Goal: Information Seeking & Learning: Understand process/instructions

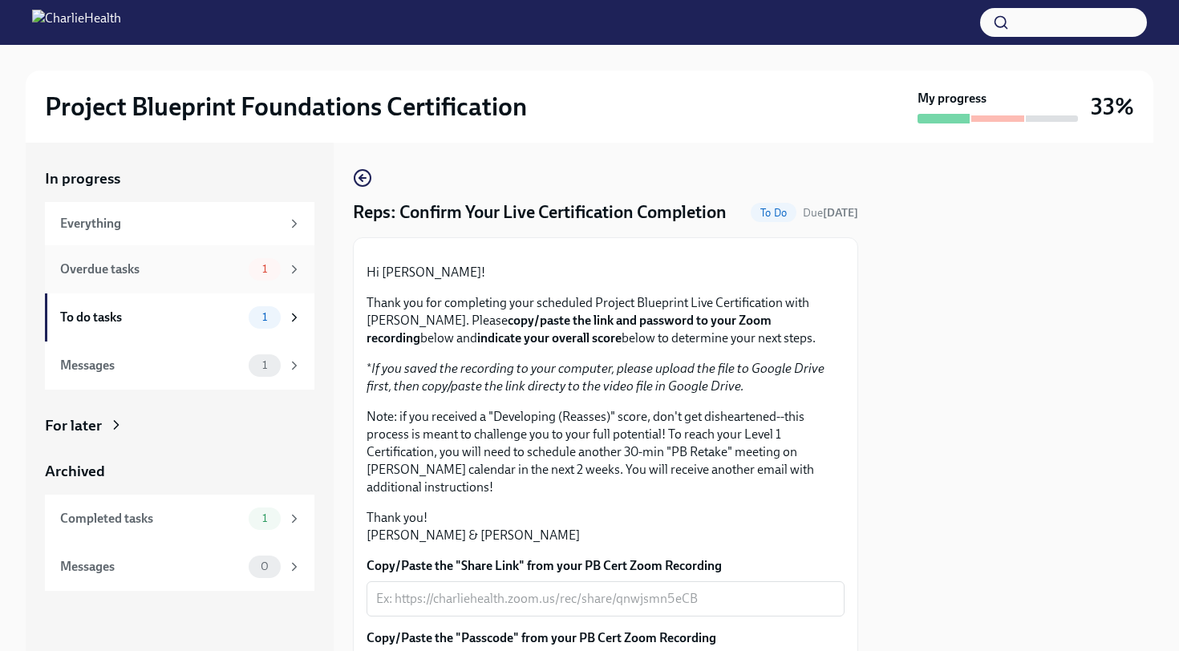
click at [237, 254] on div "Overdue tasks 1" at bounding box center [179, 269] width 269 height 48
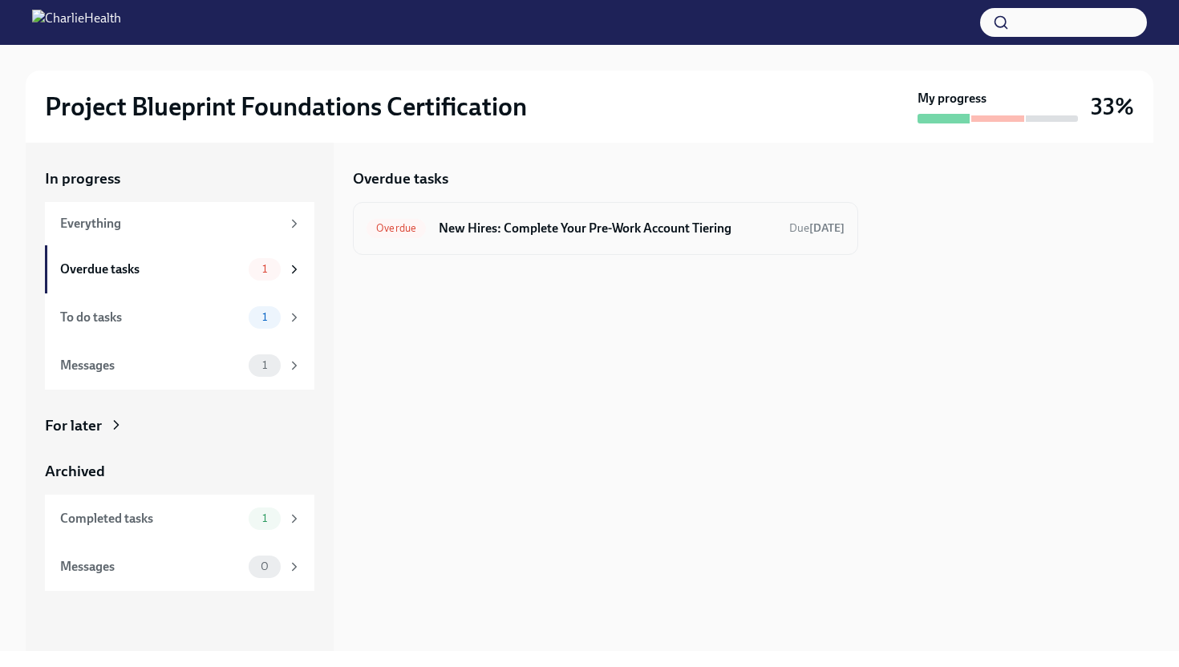
click at [573, 221] on h6 "New Hires: Complete Your Pre-Work Account Tiering" at bounding box center [608, 229] width 338 height 18
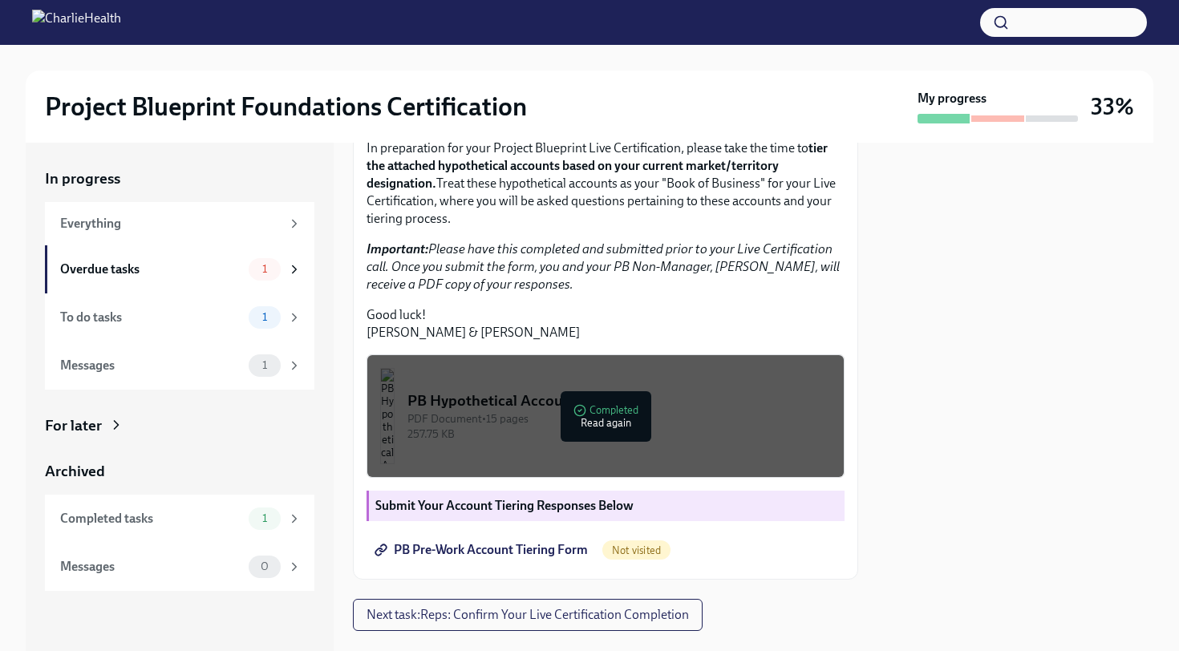
scroll to position [423, 0]
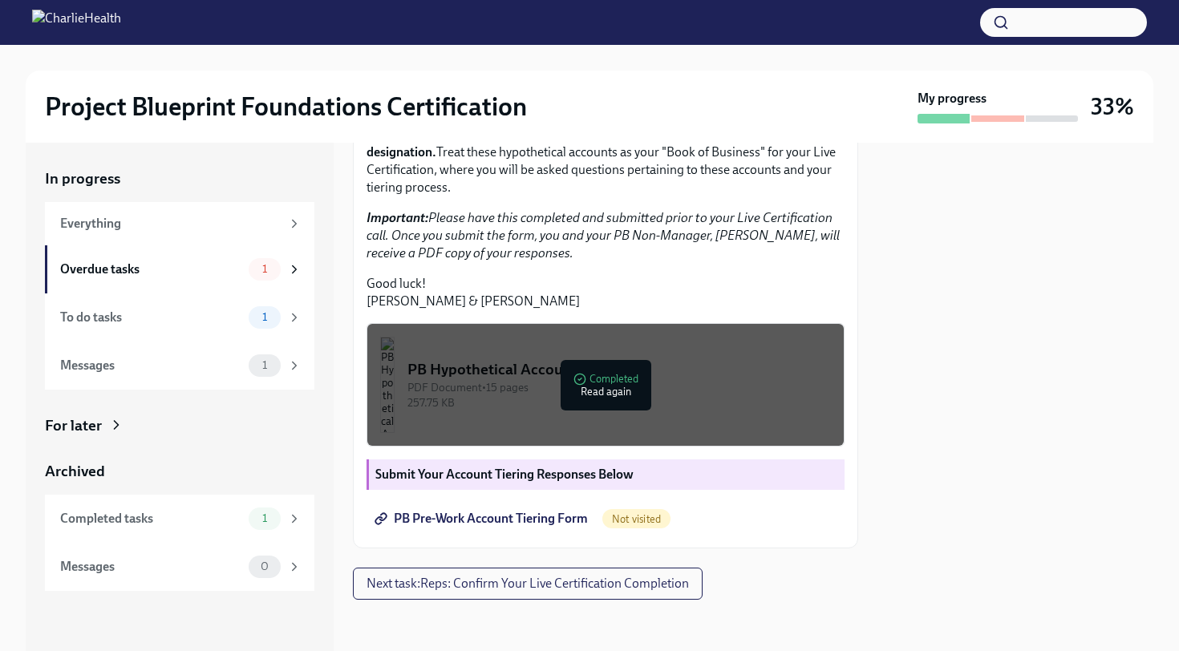
click at [530, 518] on span "PB Pre-Work Account Tiering Form" at bounding box center [483, 519] width 210 height 16
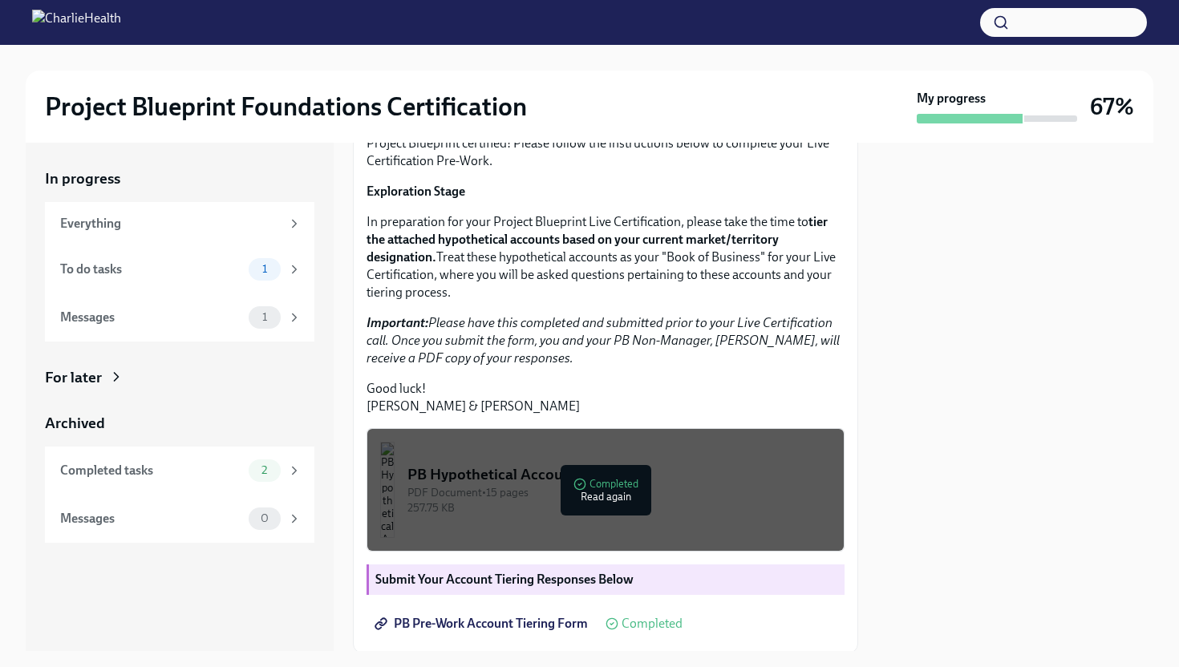
scroll to position [204, 0]
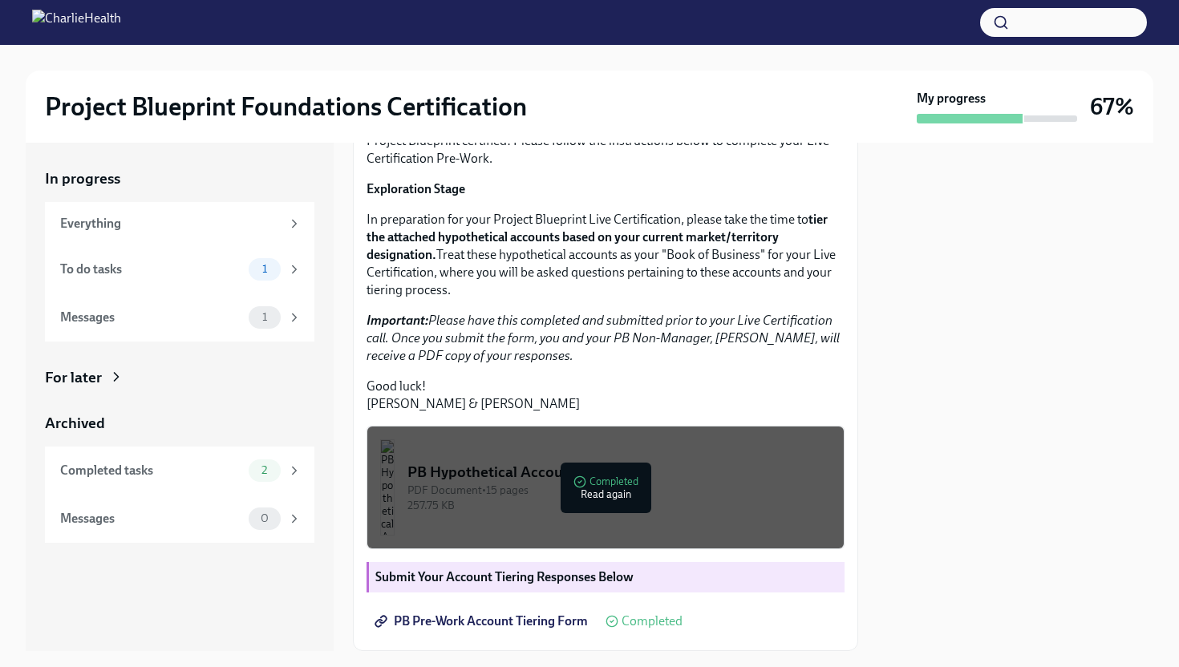
click at [410, 196] on strong "Exploration Stage" at bounding box center [415, 188] width 99 height 15
click at [413, 196] on strong "Exploration Stage" at bounding box center [415, 188] width 99 height 15
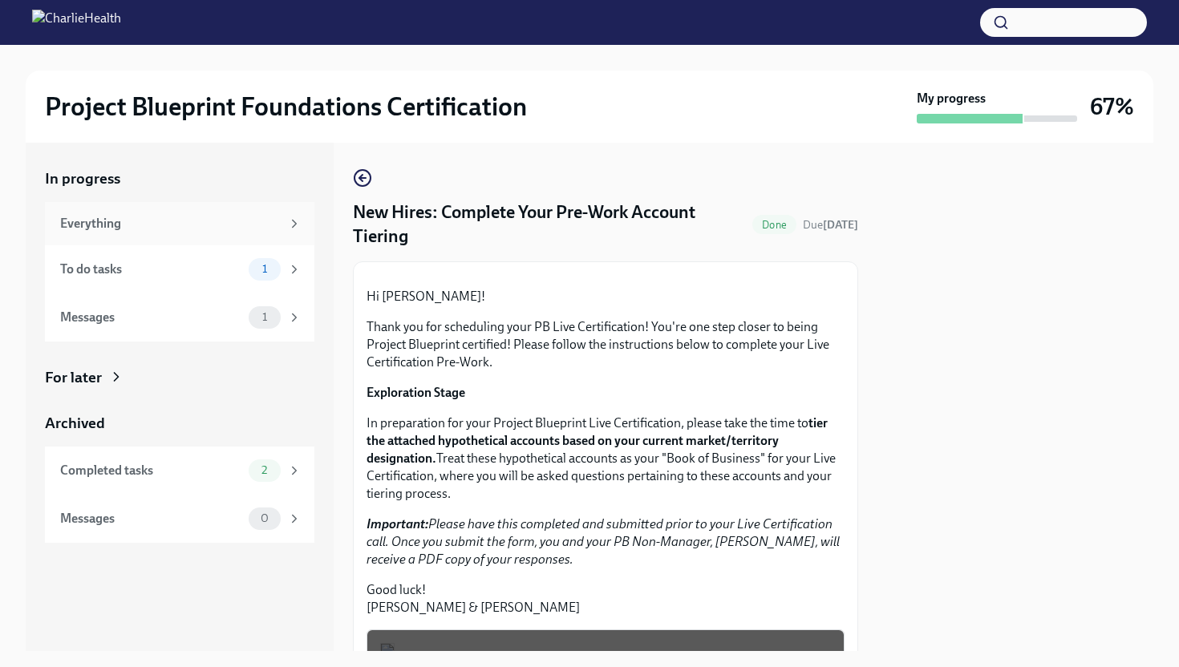
click at [144, 231] on div "Everything" at bounding box center [170, 224] width 221 height 18
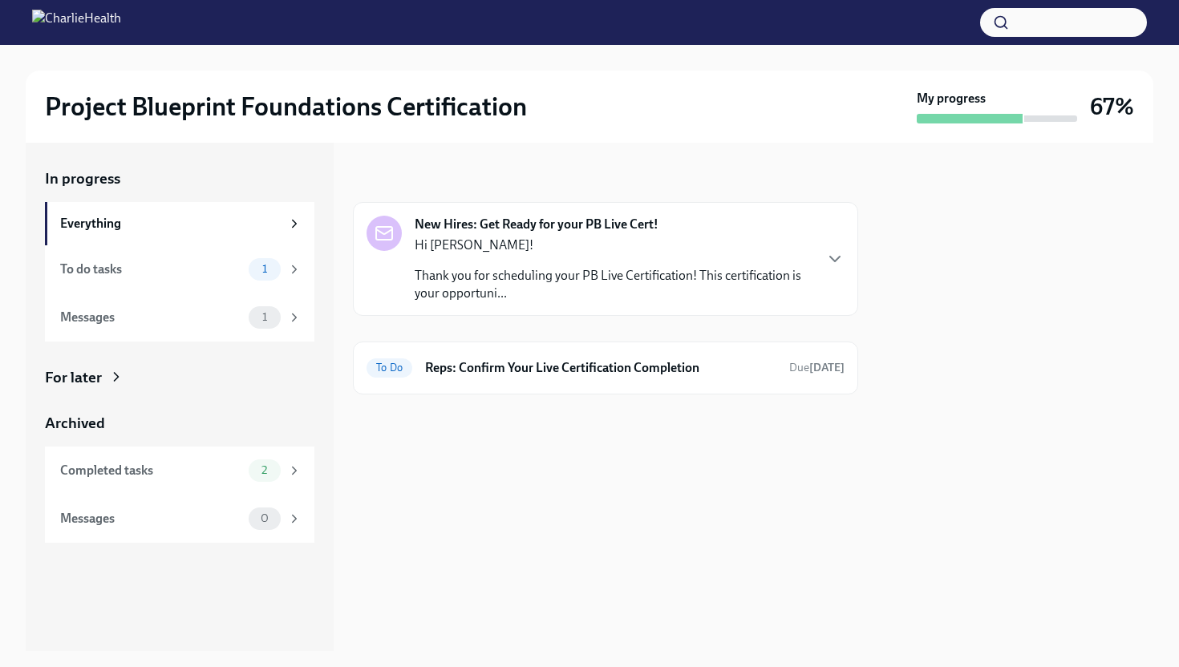
click at [519, 258] on div "Hi [PERSON_NAME]! Thank you for scheduling your PB Live Certification! This cer…" at bounding box center [614, 270] width 398 height 66
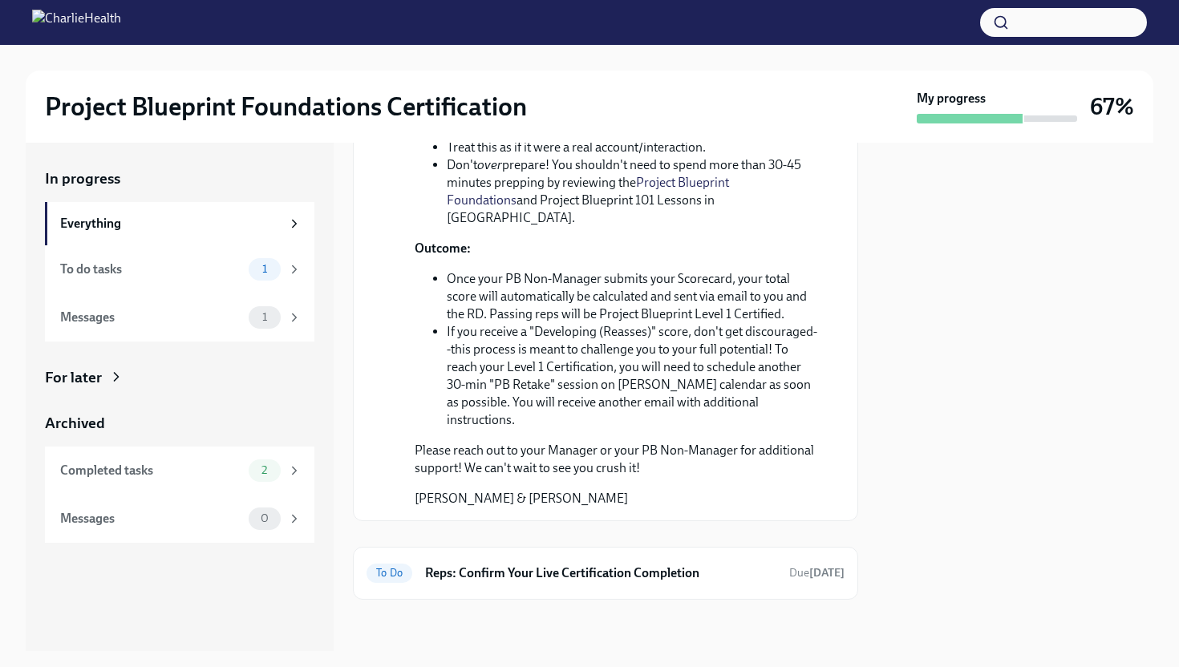
scroll to position [720, 0]
click at [581, 569] on h6 "Reps: Confirm Your Live Certification Completion" at bounding box center [600, 574] width 351 height 18
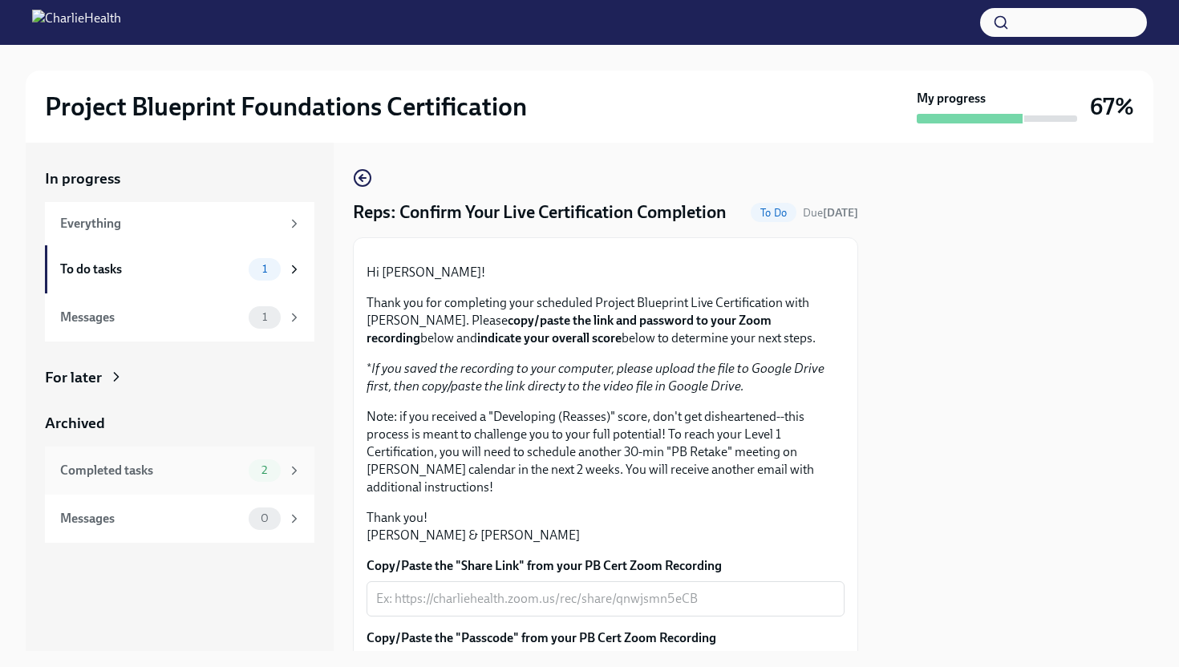
click at [203, 459] on div "Completed tasks 2" at bounding box center [180, 470] width 241 height 22
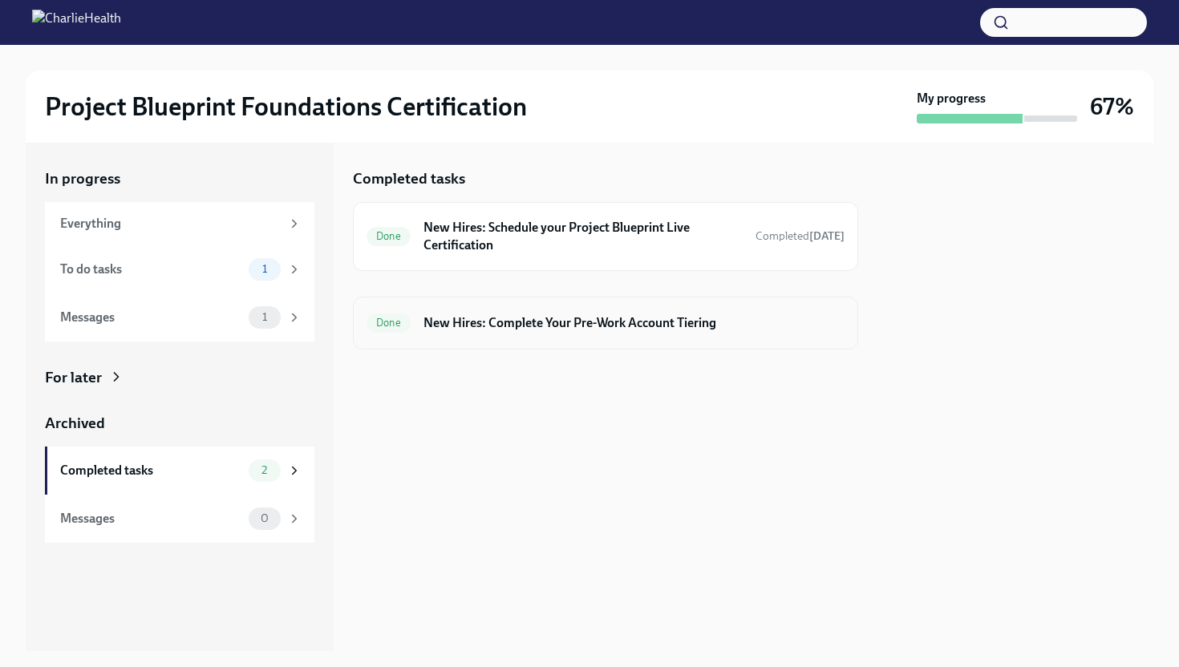
click at [504, 327] on h6 "New Hires: Complete Your Pre-Work Account Tiering" at bounding box center [633, 323] width 421 height 18
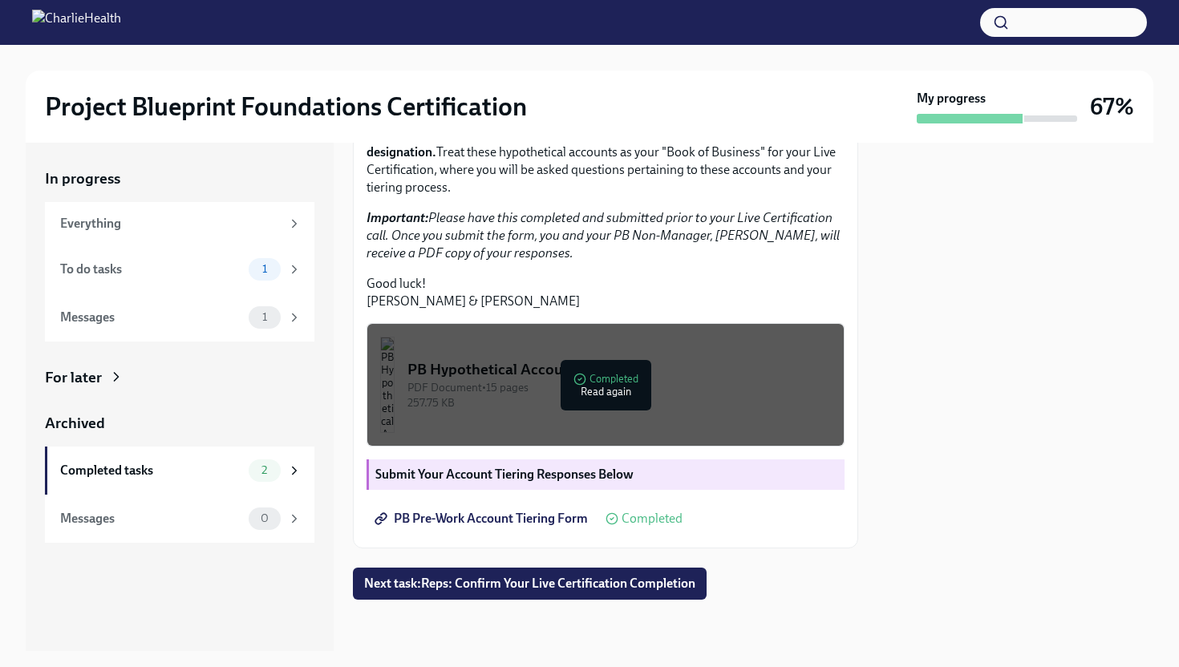
scroll to position [423, 0]
click at [513, 523] on span "PB Pre-Work Account Tiering Form" at bounding box center [483, 519] width 210 height 16
click at [613, 394] on div "PDF Document • 15 pages" at bounding box center [618, 387] width 423 height 15
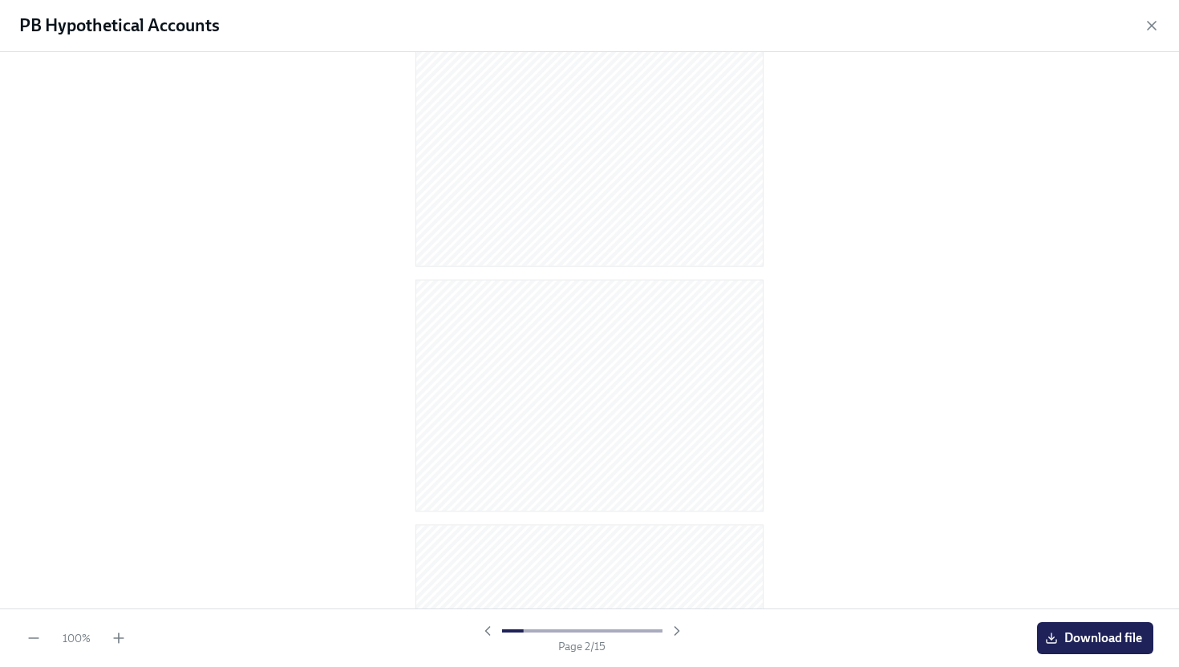
scroll to position [0, 0]
click at [1066, 636] on span "Download file" at bounding box center [1095, 638] width 94 height 16
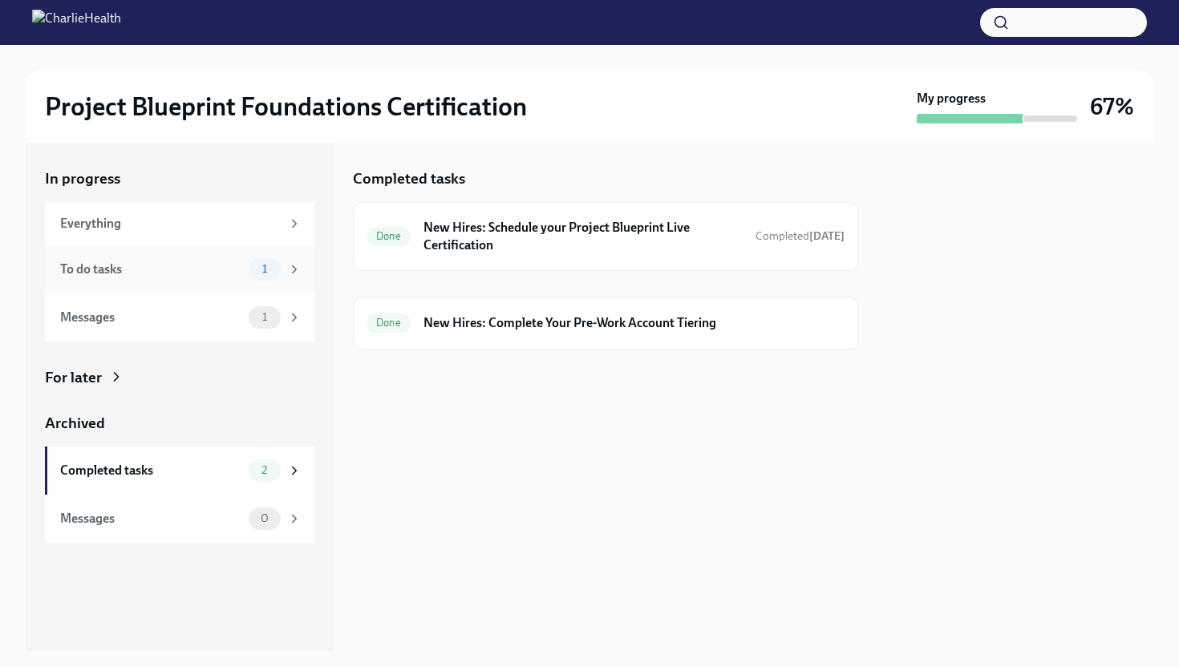
click at [192, 269] on div "To do tasks" at bounding box center [151, 270] width 182 height 18
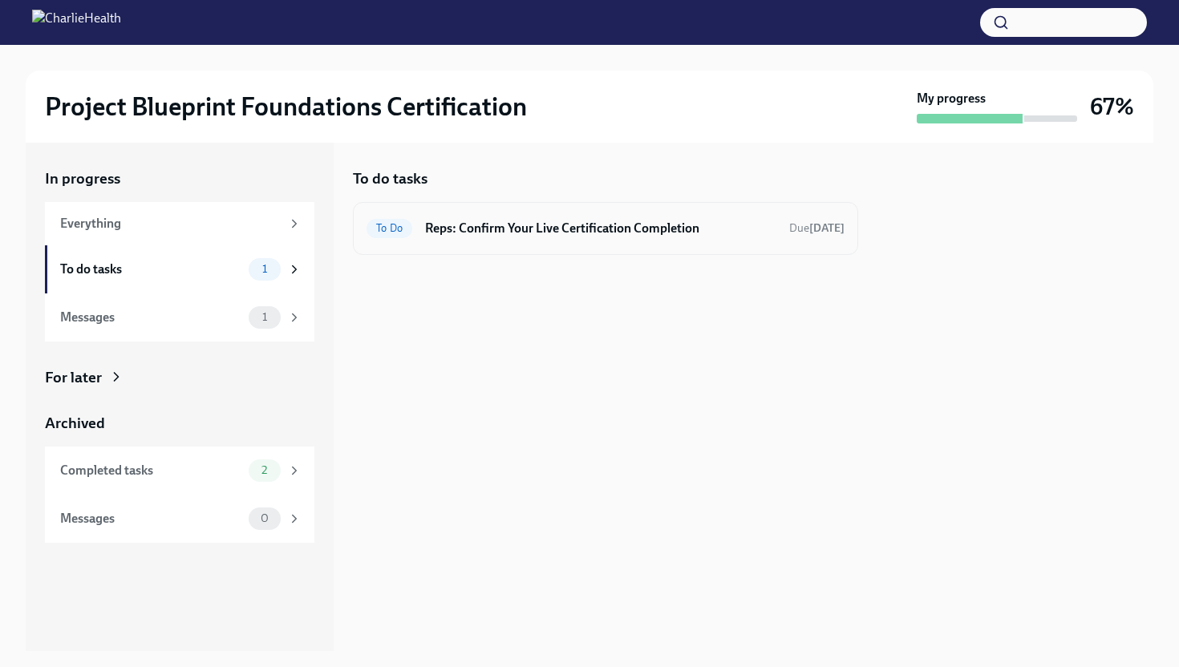
click at [566, 232] on h6 "Reps: Confirm Your Live Certification Completion" at bounding box center [600, 229] width 351 height 18
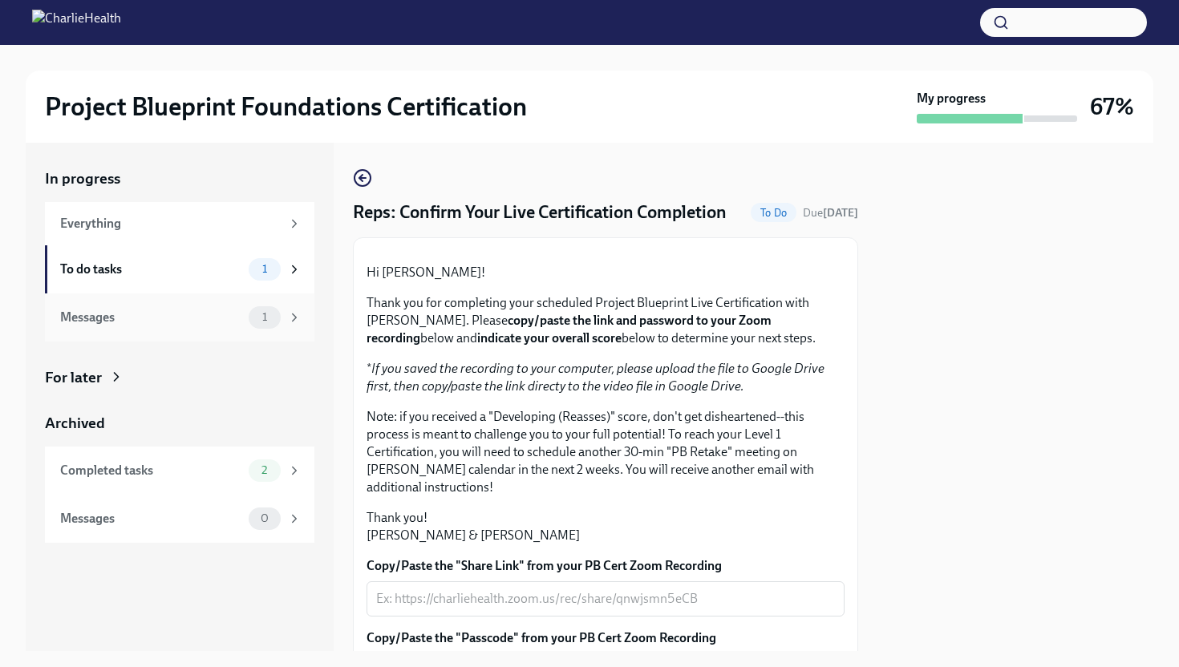
click at [203, 326] on div "Messages 1" at bounding box center [180, 317] width 241 height 22
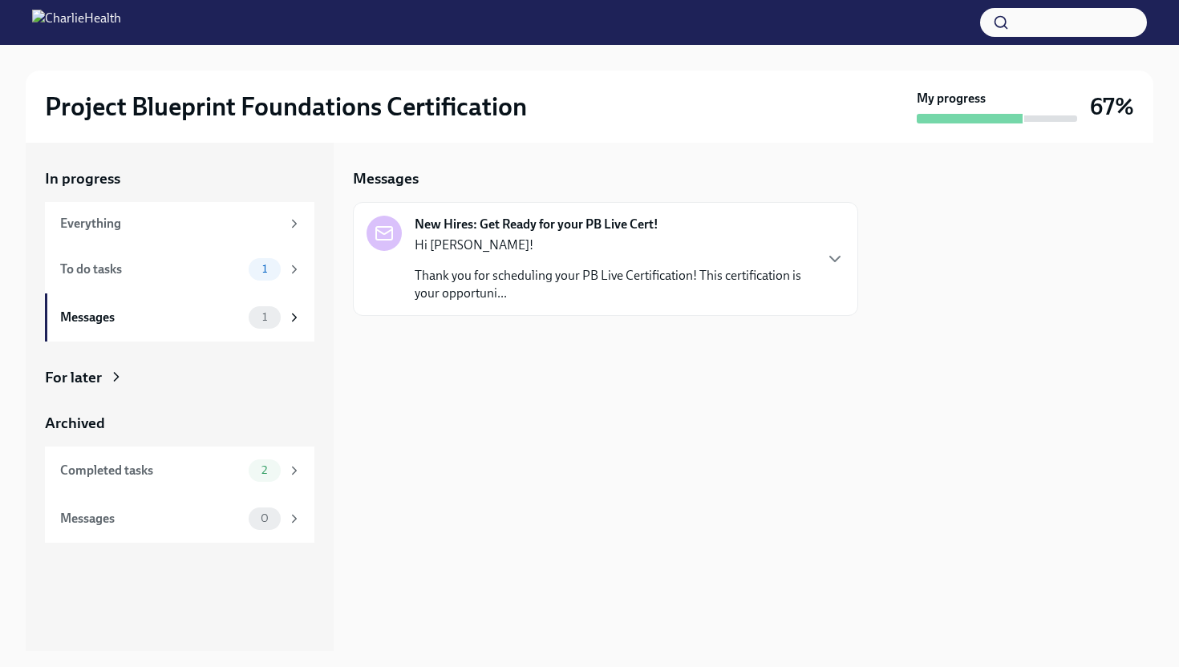
click at [550, 228] on strong "New Hires: Get Ready for your PB Live Cert!" at bounding box center [537, 225] width 244 height 18
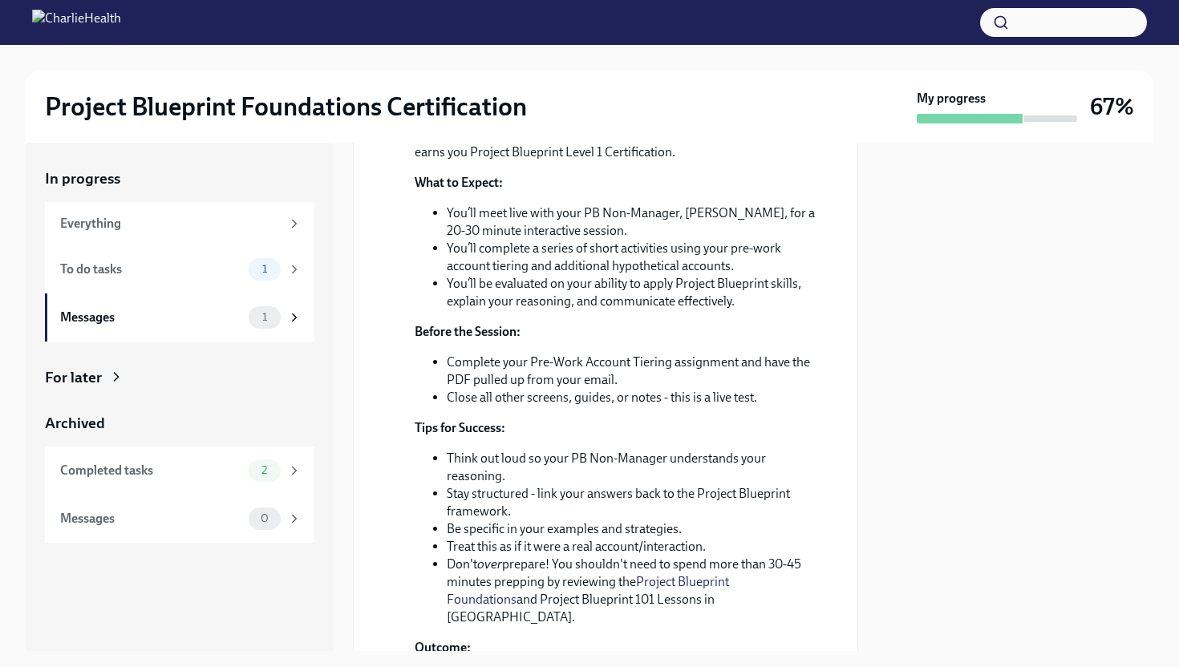
scroll to position [264, 0]
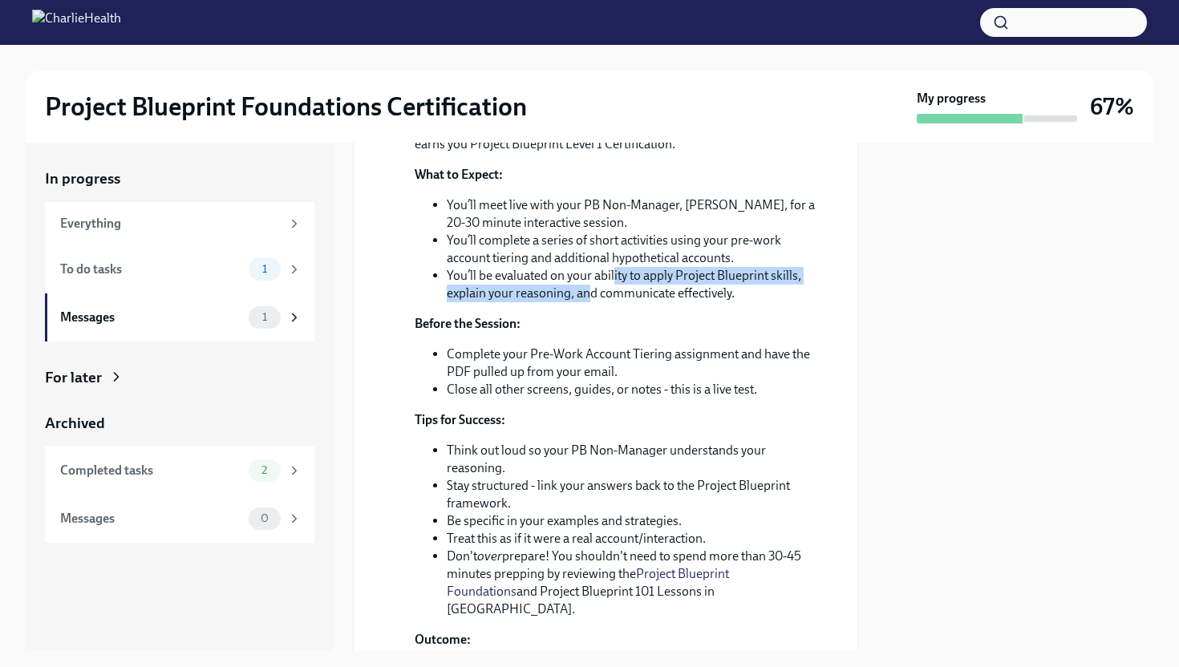
drag, startPoint x: 613, startPoint y: 379, endPoint x: 590, endPoint y: 397, distance: 28.6
click at [590, 302] on li "You’ll be evaluated on your ability to apply Project Blueprint skills, explain …" at bounding box center [633, 284] width 372 height 35
drag, startPoint x: 759, startPoint y: 388, endPoint x: 595, endPoint y: 373, distance: 164.3
click at [595, 302] on li "You’ll be evaluated on your ability to apply Project Blueprint skills, explain …" at bounding box center [633, 284] width 372 height 35
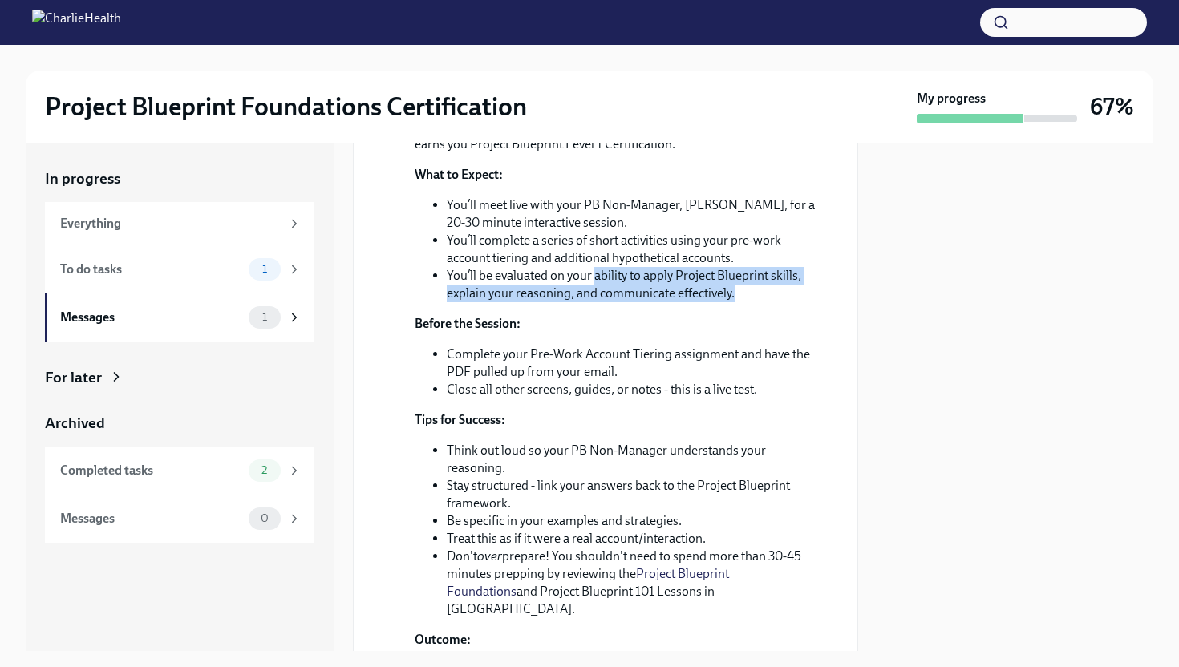
click at [595, 302] on li "You’ll be evaluated on your ability to apply Project Blueprint skills, explain …" at bounding box center [633, 284] width 372 height 35
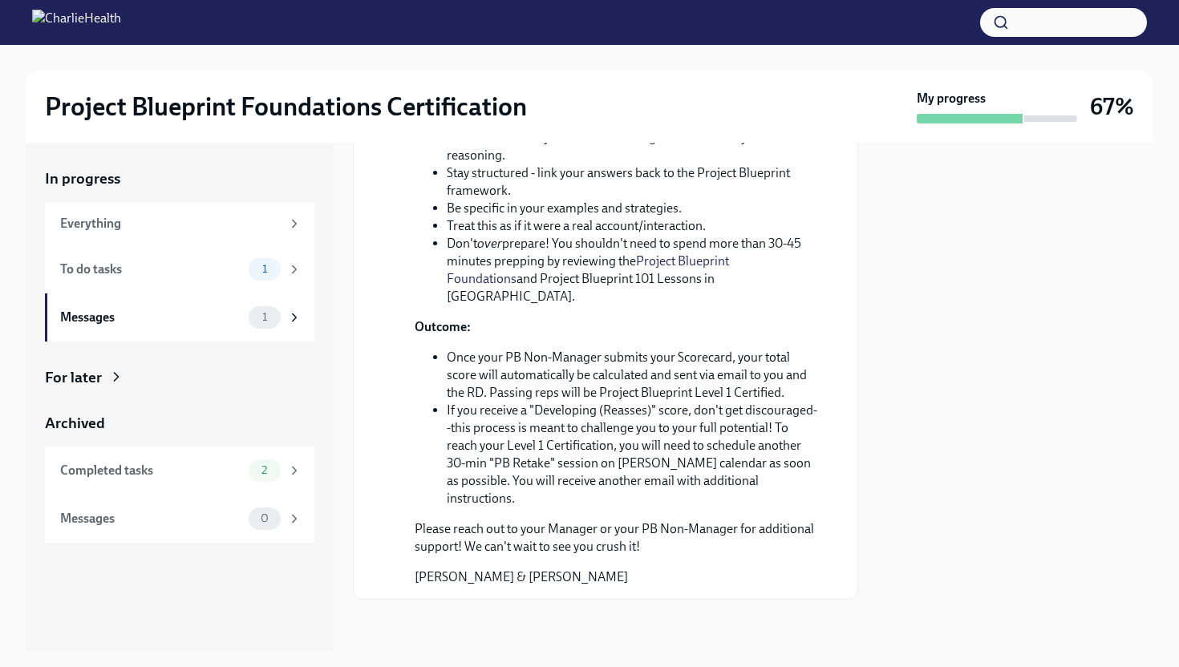
scroll to position [582, 0]
drag, startPoint x: 497, startPoint y: 314, endPoint x: 475, endPoint y: 306, distance: 23.8
click at [475, 306] on ul "Think out loud so your PB Non-Manager understands your reasoning. Stay structur…" at bounding box center [617, 217] width 404 height 176
click at [475, 217] on li "Be specific in your examples and strategies." at bounding box center [633, 209] width 372 height 18
drag, startPoint x: 448, startPoint y: 321, endPoint x: 561, endPoint y: 322, distance: 113.1
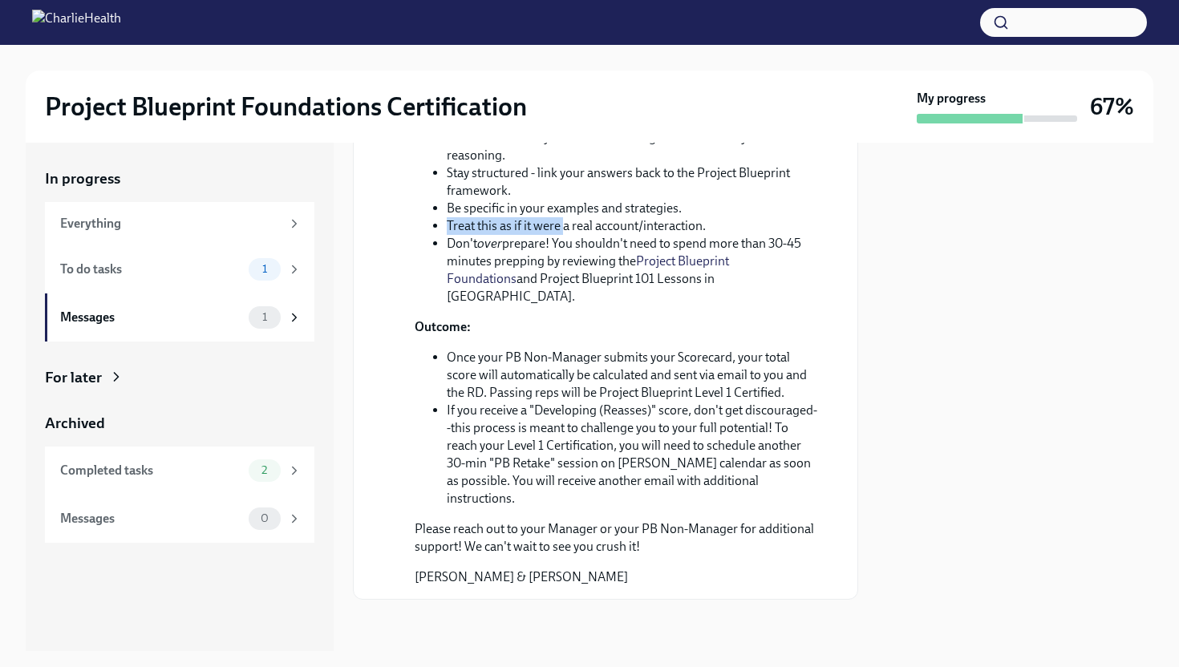
click at [562, 235] on li "Treat this as if it were a real account/interaction." at bounding box center [633, 226] width 372 height 18
click at [561, 235] on li "Treat this as if it were a real account/interaction." at bounding box center [633, 226] width 372 height 18
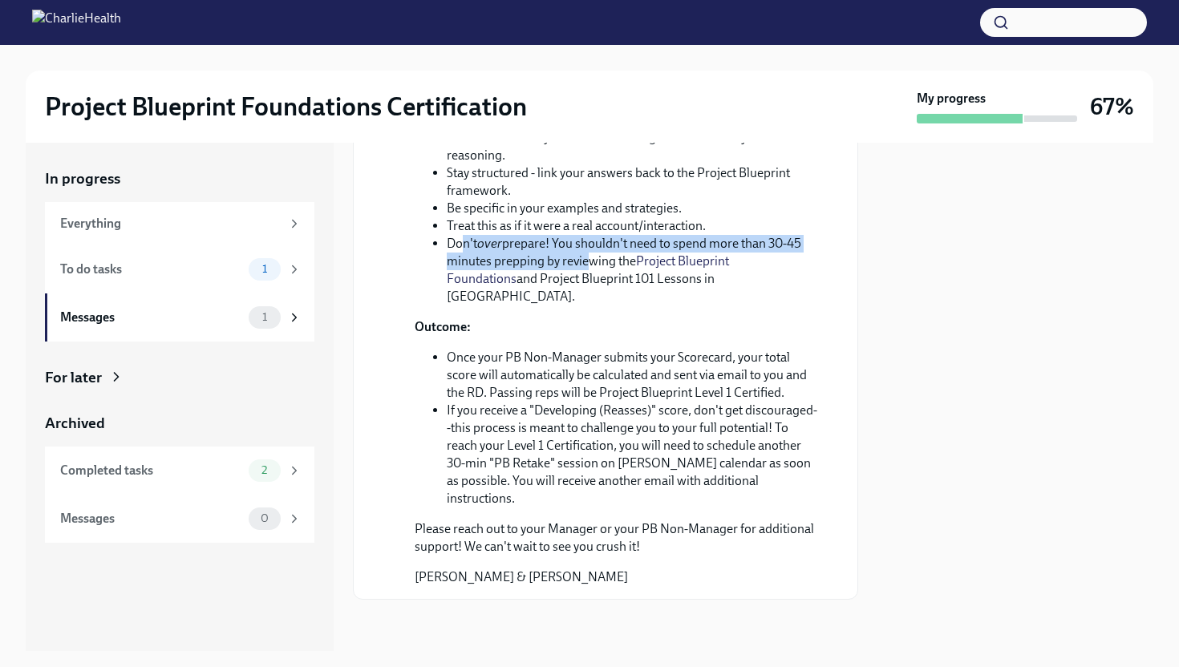
drag, startPoint x: 462, startPoint y: 335, endPoint x: 591, endPoint y: 352, distance: 130.2
click at [591, 306] on li "Don't over prepare! You shouldn't need to spend more than 30-45 minutes preppin…" at bounding box center [633, 270] width 372 height 71
drag, startPoint x: 546, startPoint y: 335, endPoint x: 605, endPoint y: 358, distance: 63.7
click at [605, 306] on li "Don't over prepare! You shouldn't need to spend more than 30-45 minutes preppin…" at bounding box center [633, 270] width 372 height 71
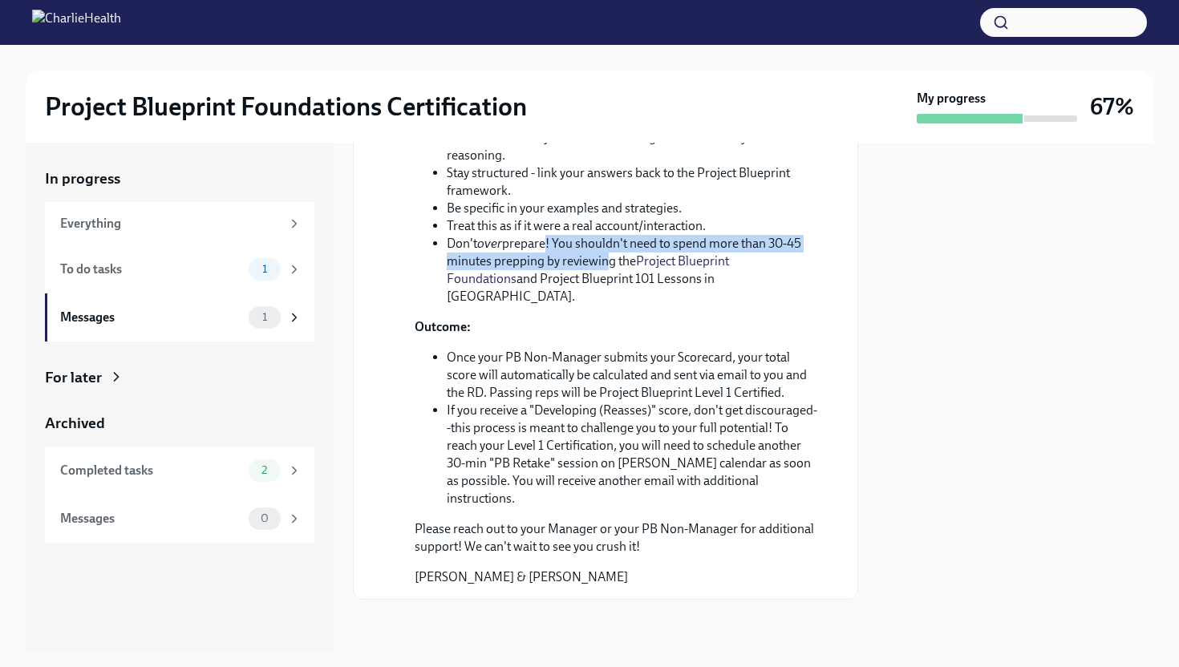
click at [605, 306] on li "Don't over prepare! You shouldn't need to spend more than 30-45 minutes preppin…" at bounding box center [633, 270] width 372 height 71
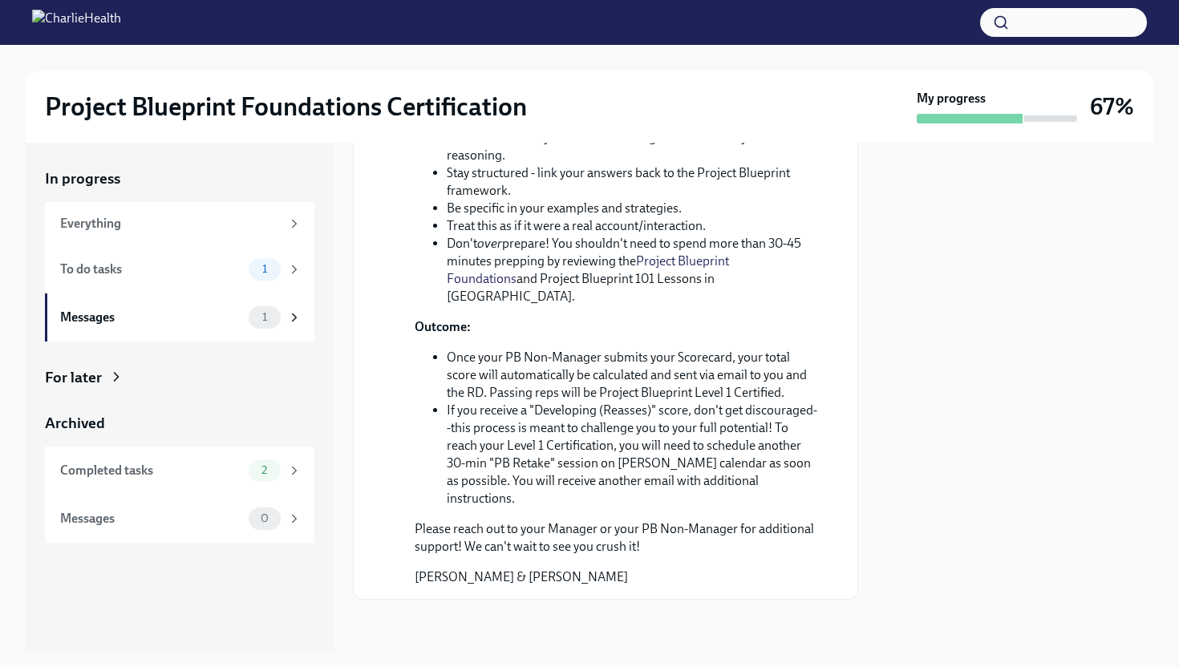
scroll to position [641, 0]
drag, startPoint x: 607, startPoint y: 412, endPoint x: 646, endPoint y: 436, distance: 46.1
click at [646, 436] on ul "Once your PB Non-Manager submits your Scorecard, your total score will automati…" at bounding box center [617, 428] width 404 height 159
click at [646, 436] on li "If you receive a "Developing (Reasses)" score, don't get discouraged--this proc…" at bounding box center [633, 455] width 372 height 106
drag, startPoint x: 578, startPoint y: 439, endPoint x: 674, endPoint y: 449, distance: 96.7
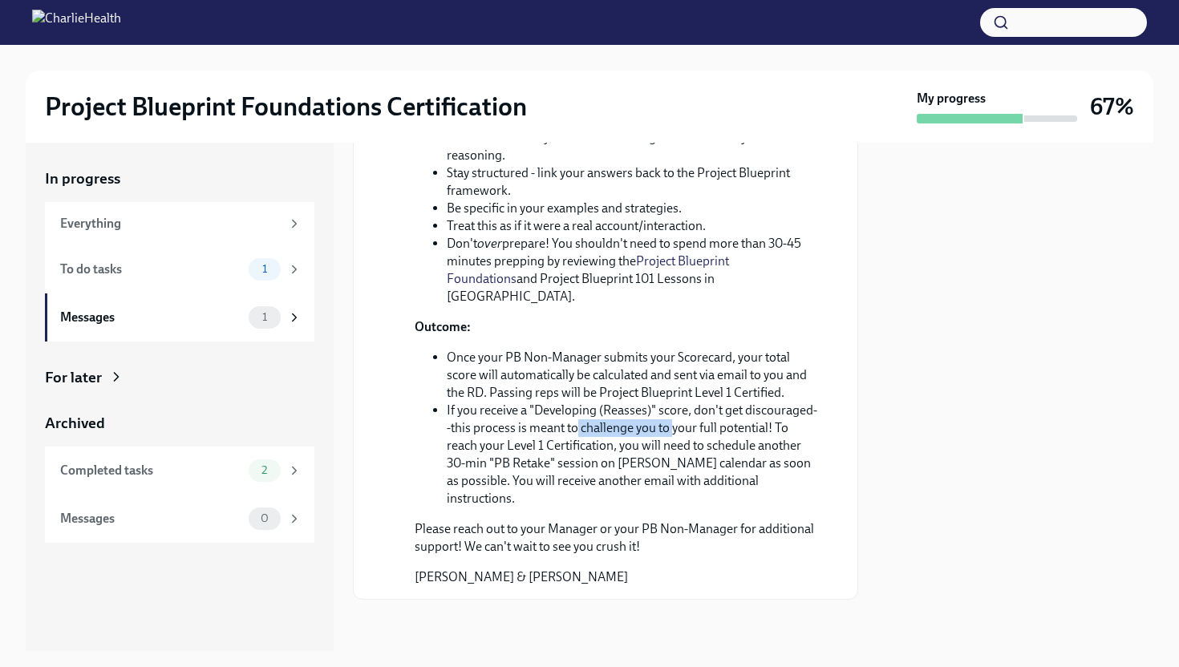
click at [674, 447] on li "If you receive a "Developing (Reasses)" score, don't get discouraged--this proc…" at bounding box center [633, 455] width 372 height 106
click at [674, 449] on li "If you receive a "Developing (Reasses)" score, don't get discouraged--this proc…" at bounding box center [633, 455] width 372 height 106
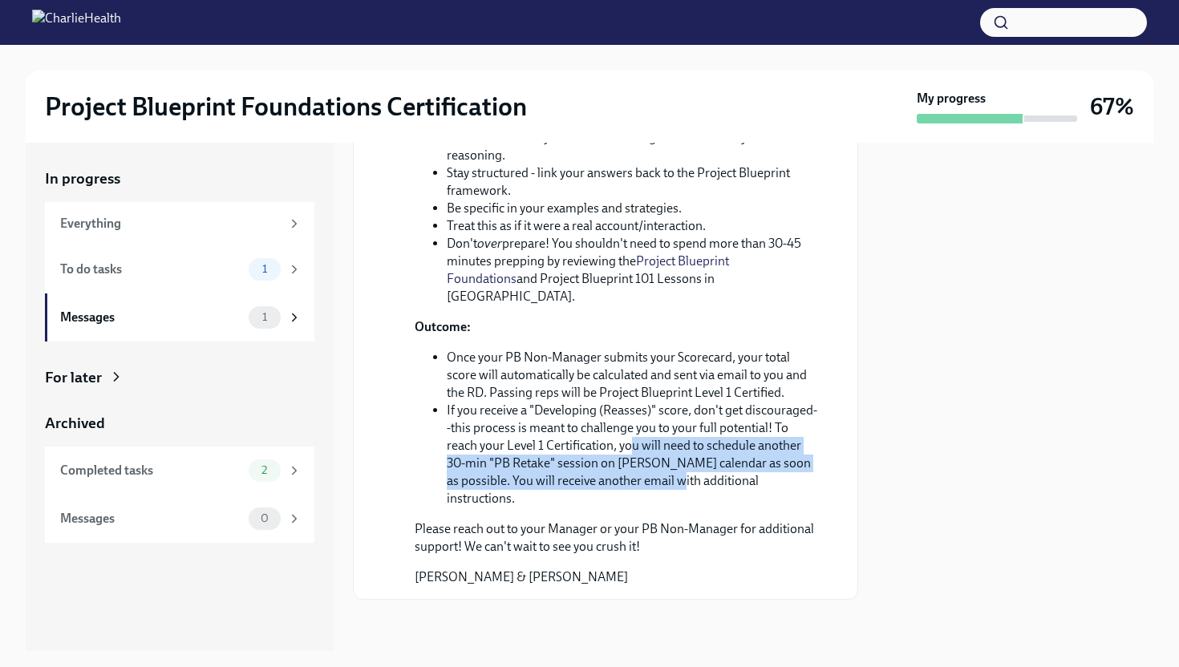
drag, startPoint x: 629, startPoint y: 468, endPoint x: 650, endPoint y: 502, distance: 40.0
click at [650, 502] on li "If you receive a "Developing (Reasses)" score, don't get discouraged--this proc…" at bounding box center [633, 455] width 372 height 106
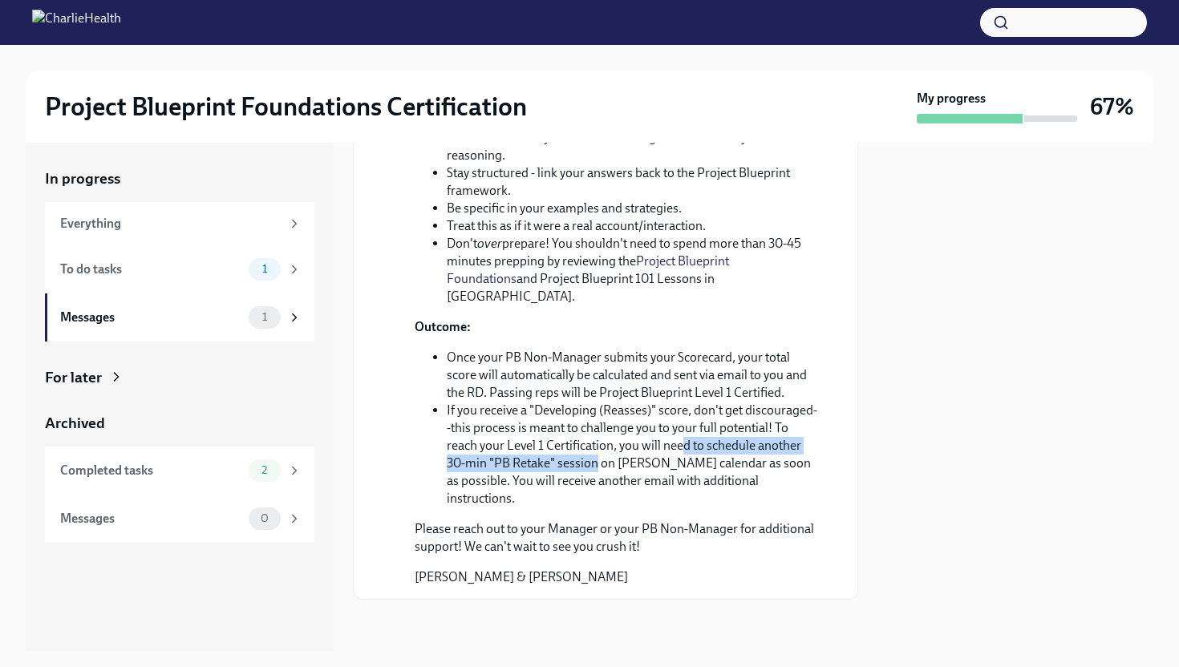
drag, startPoint x: 597, startPoint y: 487, endPoint x: 682, endPoint y: 472, distance: 87.0
click at [682, 472] on li "If you receive a "Developing (Reasses)" score, don't get discouraged--this proc…" at bounding box center [633, 455] width 372 height 106
click at [172, 309] on div "Messages" at bounding box center [151, 318] width 182 height 18
click at [172, 271] on div "To do tasks" at bounding box center [151, 270] width 182 height 18
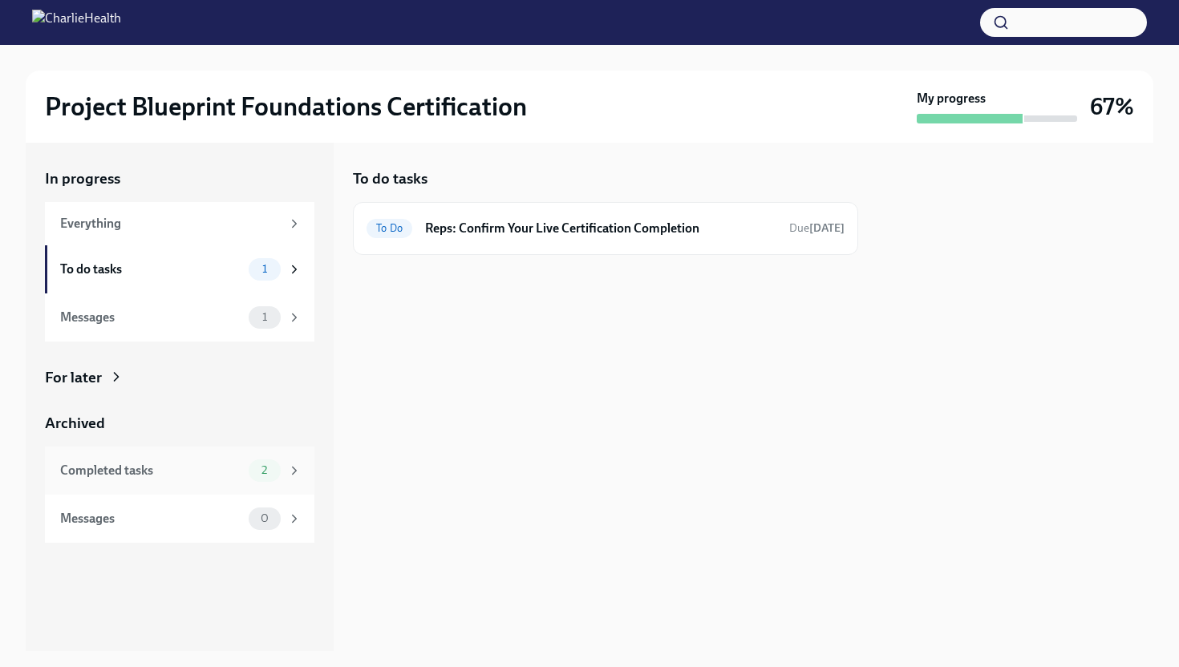
click at [228, 480] on div "Completed tasks 2" at bounding box center [180, 470] width 241 height 22
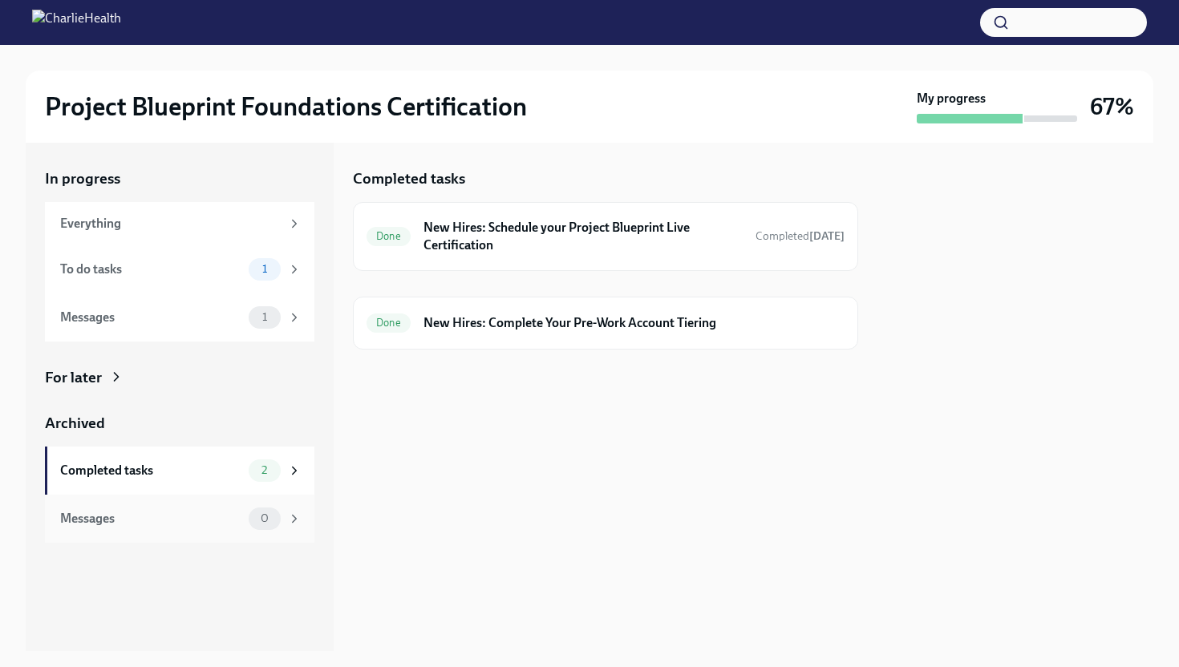
click at [209, 517] on div "Messages" at bounding box center [151, 519] width 182 height 18
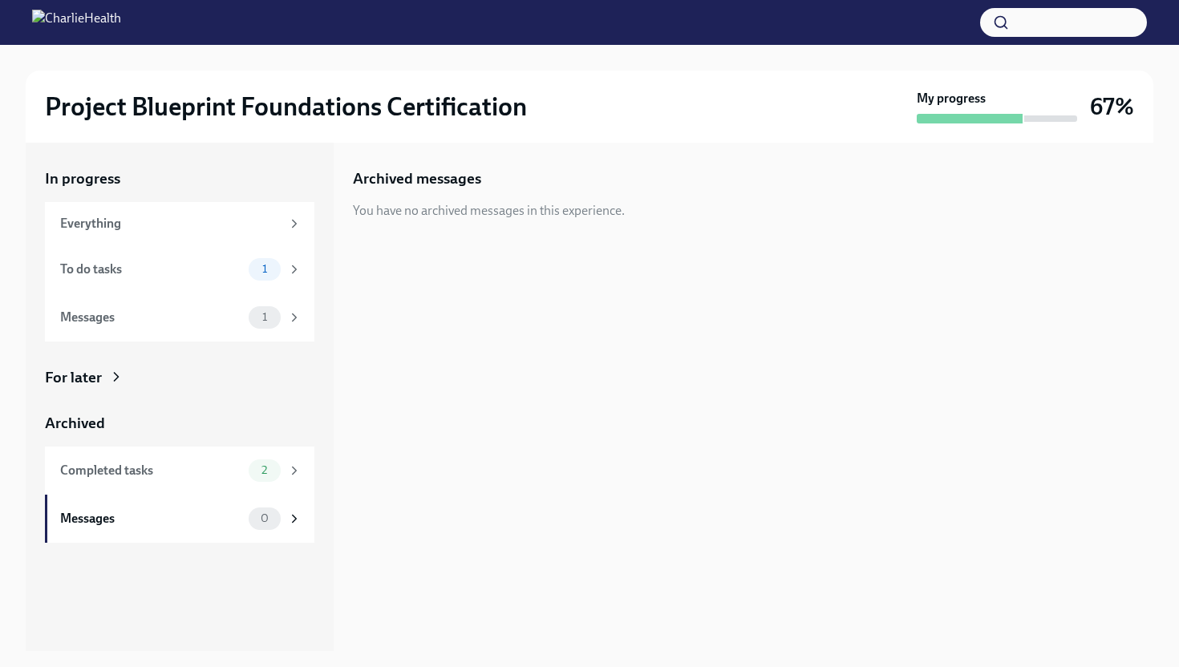
click at [160, 99] on h2 "Project Blueprint Foundations Certification" at bounding box center [286, 107] width 482 height 32
